Goal: Task Accomplishment & Management: Use online tool/utility

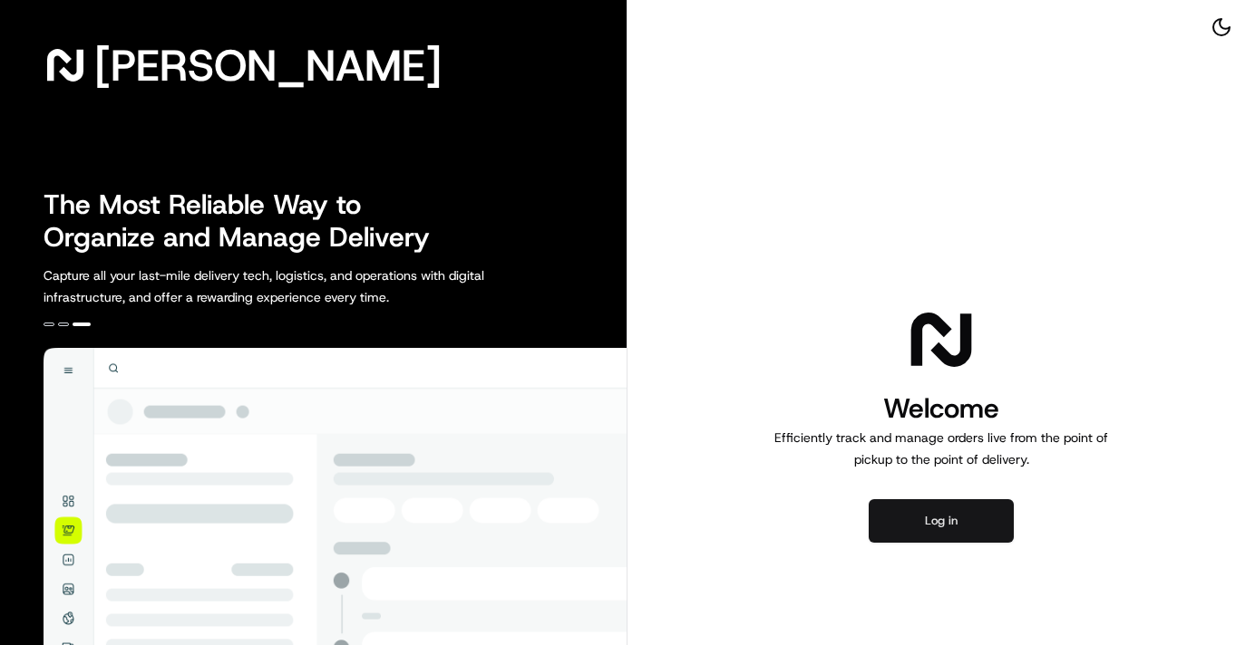
click at [949, 529] on button "Log in" at bounding box center [941, 522] width 145 height 44
